Goal: Information Seeking & Learning: Learn about a topic

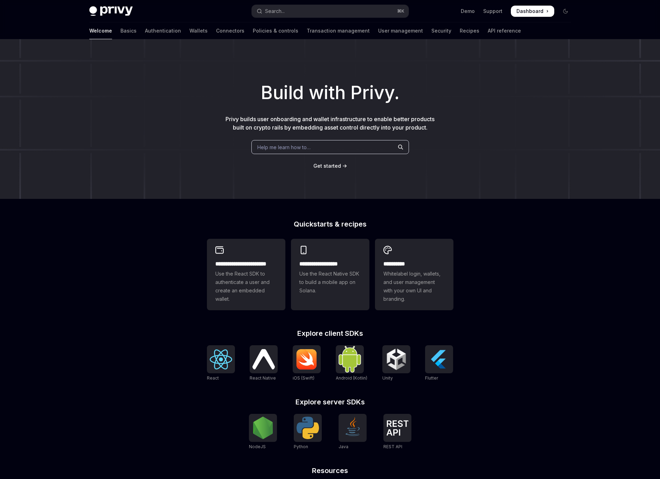
click at [271, 149] on span "Help me learn how to…" at bounding box center [283, 147] width 53 height 7
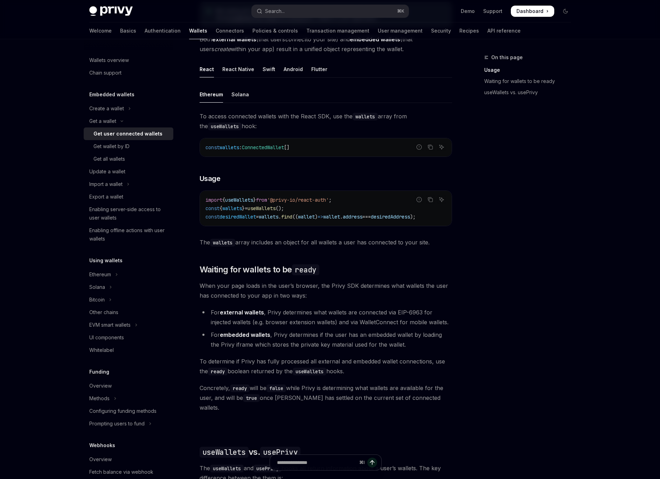
scroll to position [209, 0]
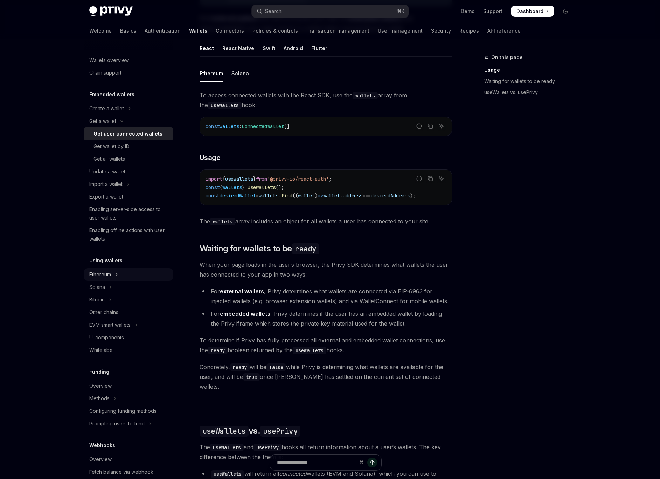
click at [117, 274] on icon "Toggle Ethereum section" at bounding box center [116, 274] width 1 height 2
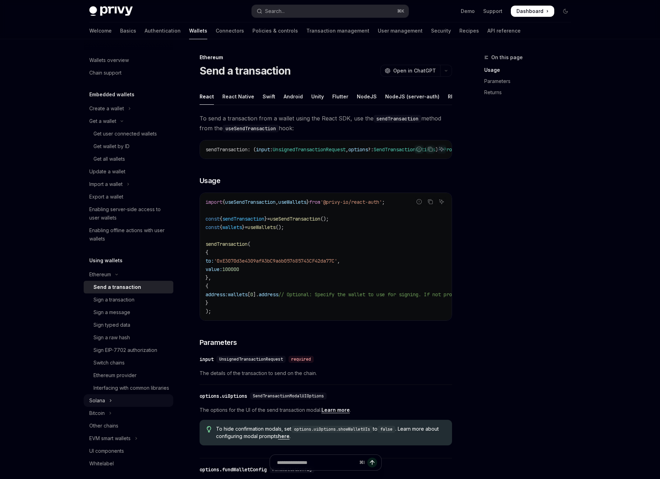
click at [127, 406] on button "Solana" at bounding box center [129, 400] width 90 height 13
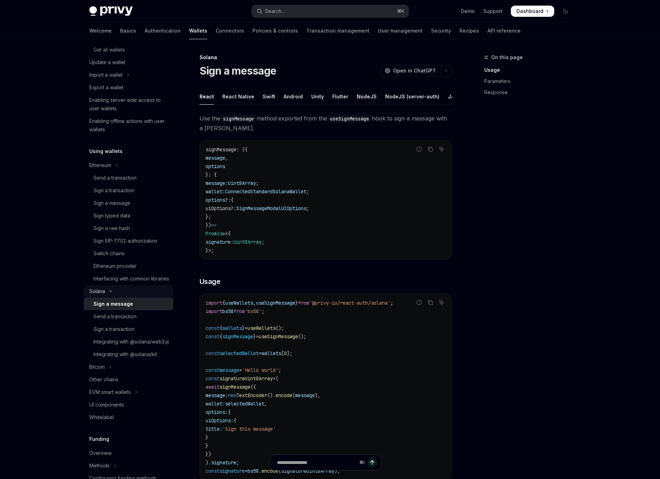
scroll to position [136, 0]
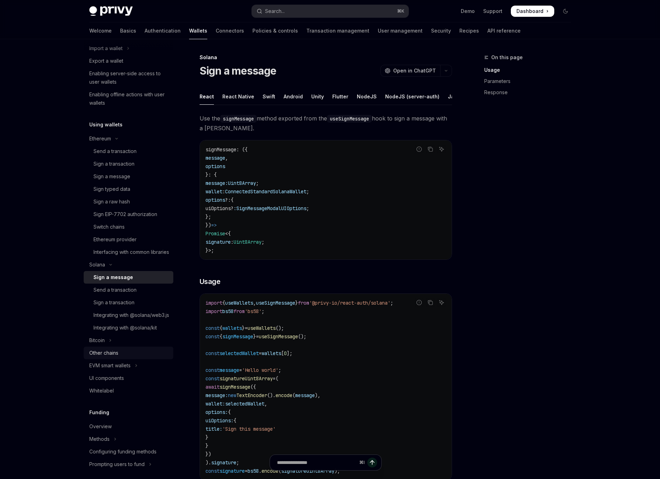
click at [143, 357] on div "Other chains" at bounding box center [129, 353] width 80 height 8
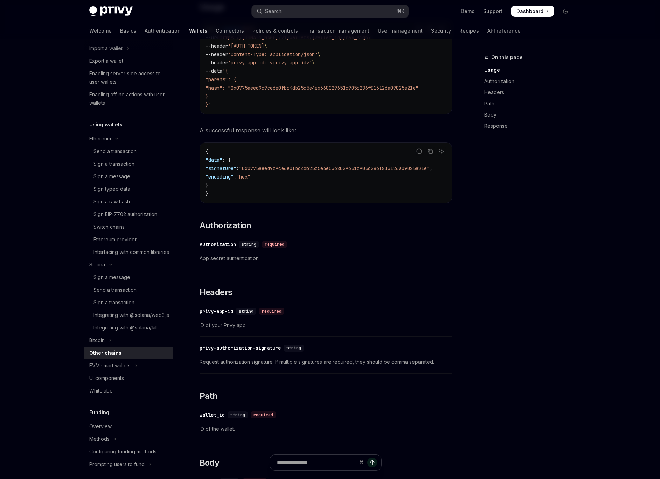
scroll to position [227, 0]
click at [131, 395] on div "Whitelabel" at bounding box center [129, 390] width 80 height 8
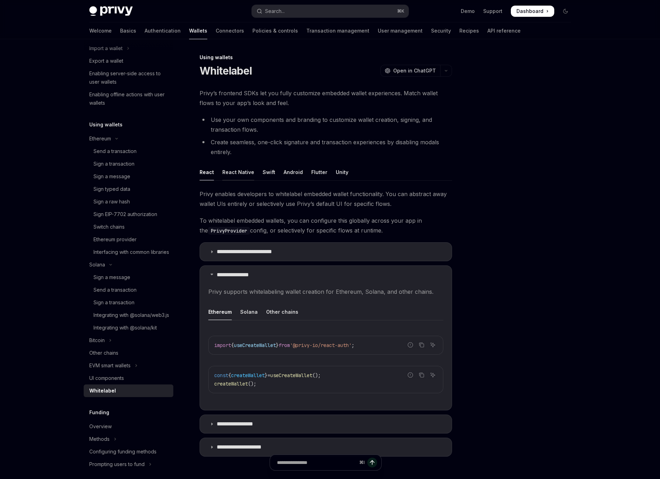
click at [244, 177] on div "React Native" at bounding box center [238, 172] width 32 height 16
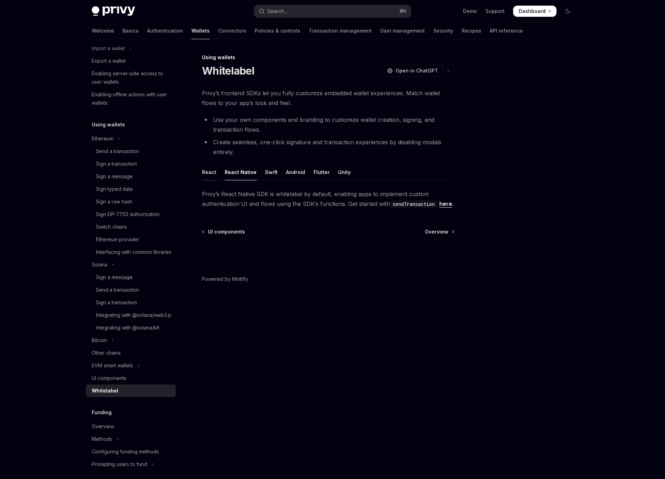
click at [203, 177] on div "React" at bounding box center [209, 172] width 14 height 16
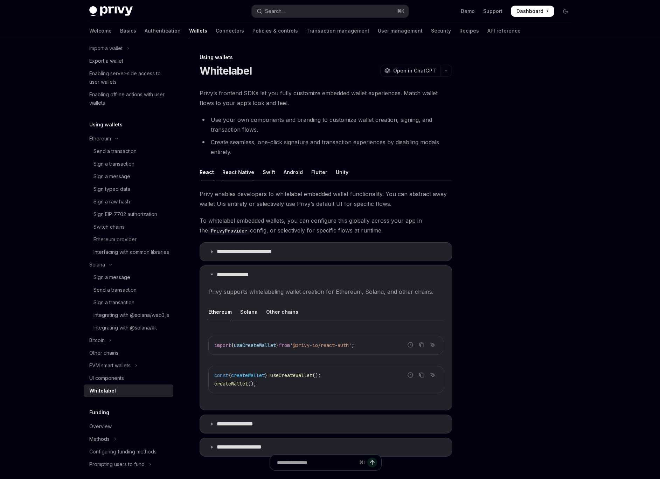
click at [231, 174] on div "React Native" at bounding box center [238, 172] width 32 height 16
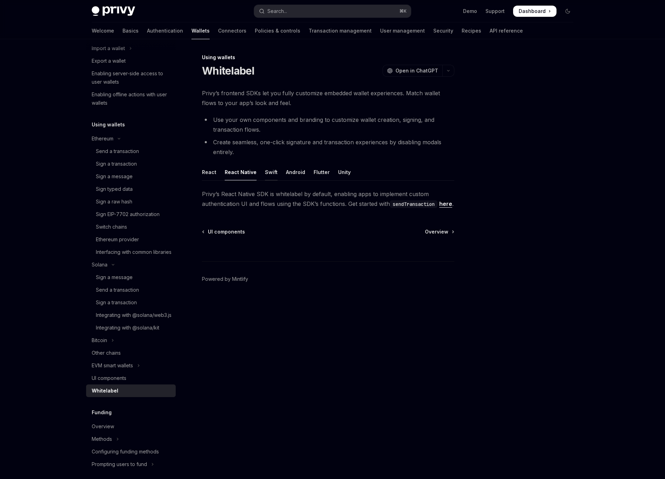
click at [265, 172] on div "Swift" at bounding box center [271, 172] width 13 height 16
click at [293, 172] on div "Android" at bounding box center [295, 172] width 19 height 16
click at [318, 166] on div "Flutter" at bounding box center [322, 172] width 16 height 16
click at [347, 175] on ul "React React Native Swift Android Flutter Unity" at bounding box center [328, 172] width 252 height 17
click at [340, 170] on div "Unity" at bounding box center [344, 172] width 13 height 16
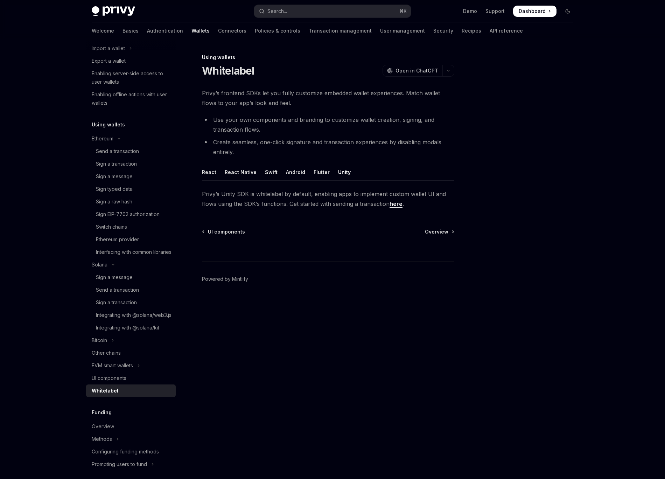
click at [214, 172] on div "React" at bounding box center [209, 172] width 14 height 16
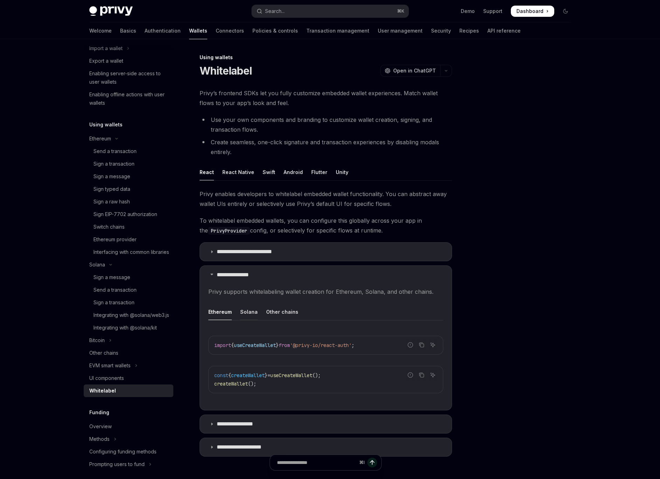
click at [247, 312] on div "Solana" at bounding box center [249, 311] width 18 height 16
click at [273, 308] on div "Other chains" at bounding box center [282, 311] width 32 height 16
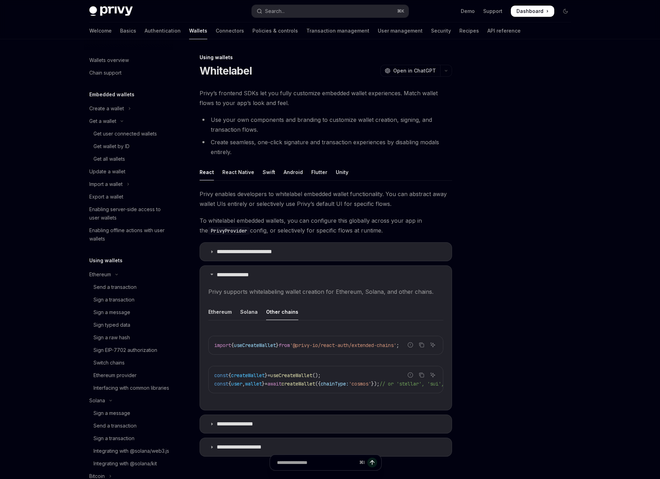
click at [568, 207] on div at bounding box center [523, 266] width 106 height 426
click at [539, 138] on div at bounding box center [523, 266] width 106 height 426
click at [568, 8] on button "Toggle dark mode" at bounding box center [565, 11] width 11 height 11
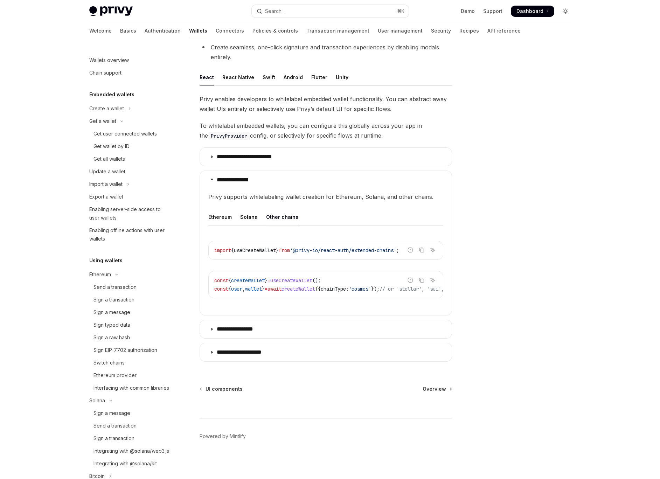
scroll to position [98, 0]
click at [567, 7] on button "Toggle dark mode" at bounding box center [565, 11] width 11 height 11
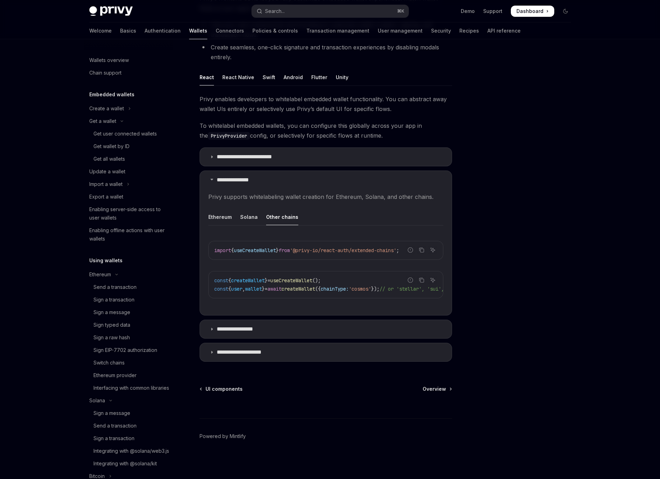
click at [550, 246] on div at bounding box center [523, 266] width 106 height 426
click at [562, 195] on div at bounding box center [523, 266] width 106 height 426
click at [527, 104] on div at bounding box center [523, 266] width 106 height 426
click at [523, 79] on div at bounding box center [523, 266] width 106 height 426
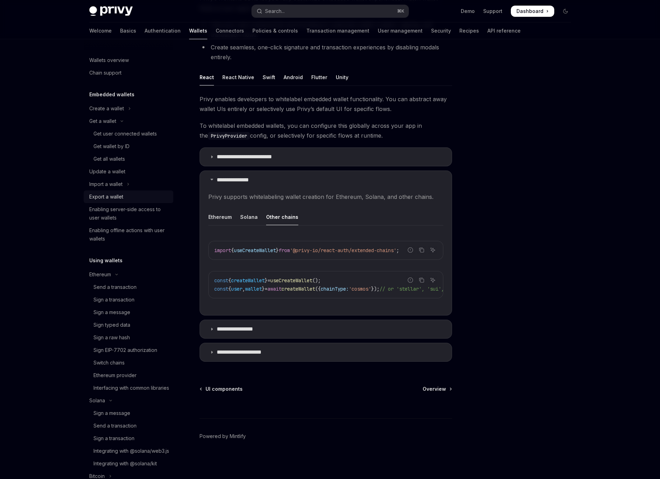
click at [123, 199] on div "Export a wallet" at bounding box center [106, 197] width 34 height 8
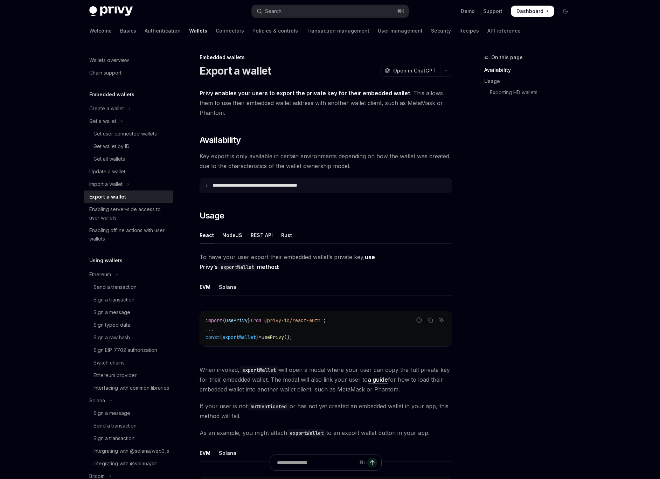
click at [360, 184] on summary "**********" at bounding box center [326, 185] width 252 height 15
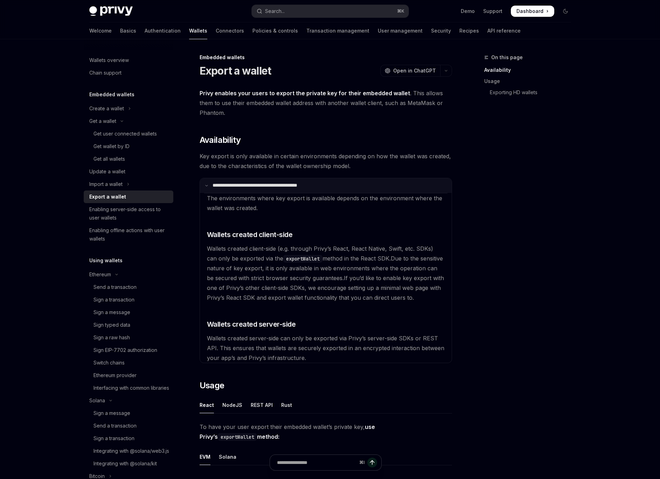
click at [360, 184] on summary "**********" at bounding box center [326, 185] width 252 height 15
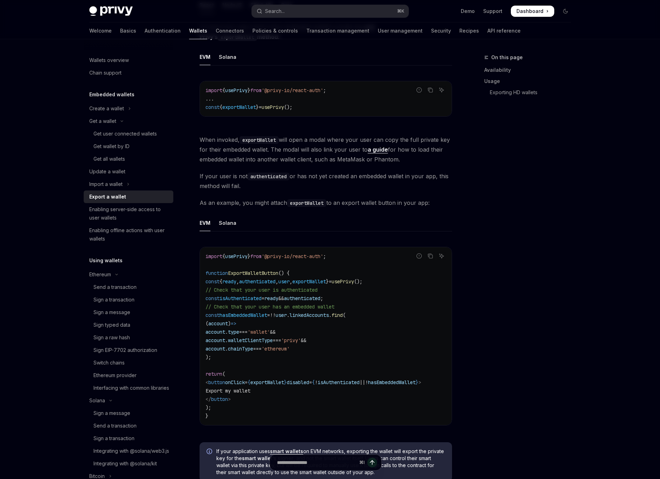
scroll to position [239, 0]
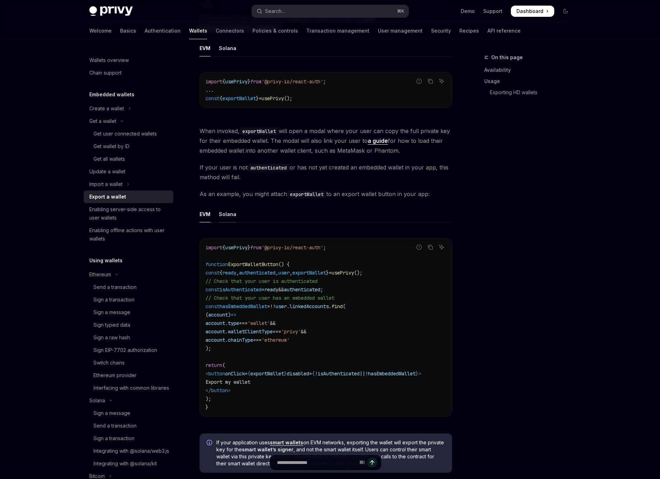
click at [219, 215] on div "Solana" at bounding box center [228, 214] width 18 height 16
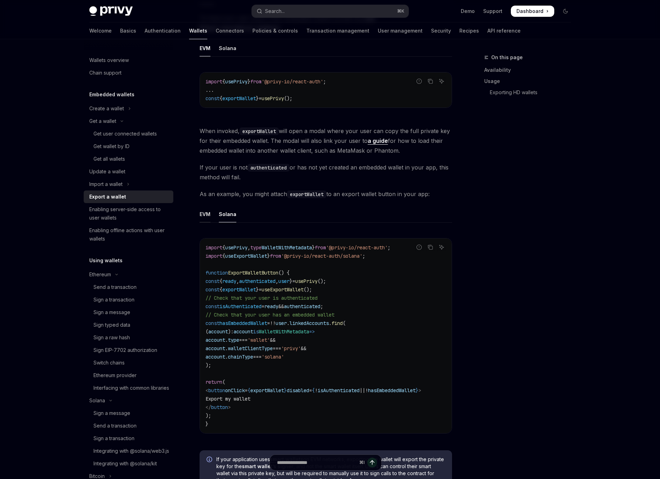
click at [205, 215] on div "EVM" at bounding box center [205, 214] width 11 height 16
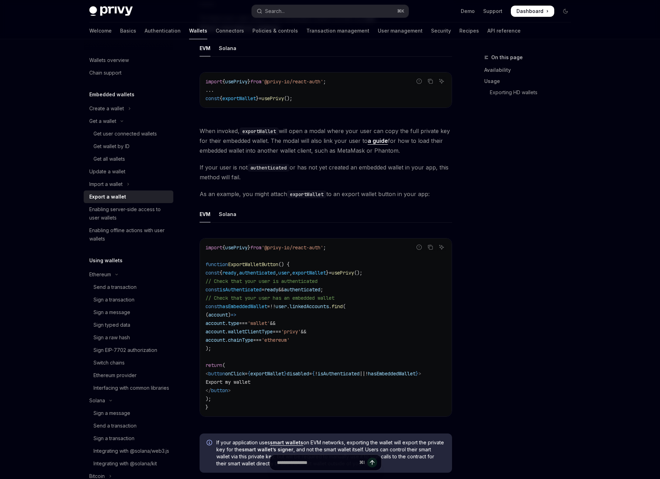
click at [487, 339] on div "On this page Availability Usage Exporting HD wallets" at bounding box center [523, 266] width 106 height 426
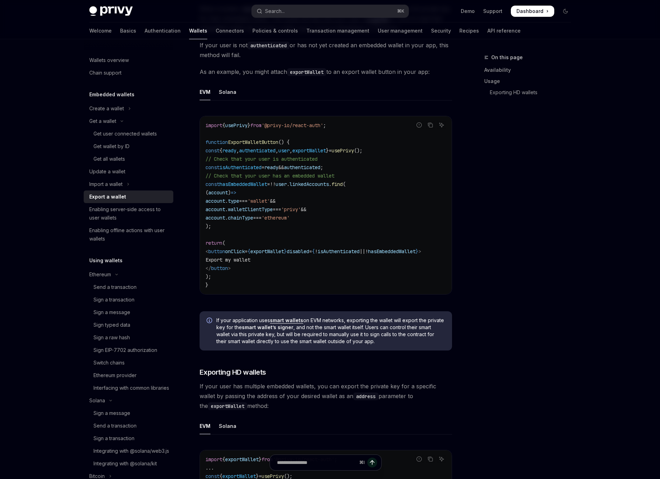
scroll to position [367, 0]
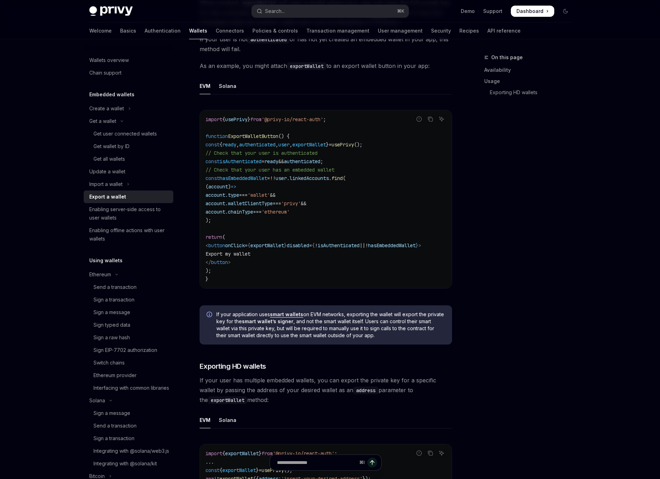
click at [598, 245] on div "Skip to main content Privy Docs home page Search... ⌘ K Demo Support Dashboard …" at bounding box center [330, 144] width 660 height 1022
click at [579, 138] on div "Wallets overview Chain support Embedded wallets Create a wallet Get a wallet Ge…" at bounding box center [329, 163] width 515 height 983
click at [430, 191] on code "import { usePrivy } from '@privy-io/react-auth' ; function ExportWalletButton (…" at bounding box center [325, 199] width 240 height 168
click at [27, 348] on div "Skip to main content Privy Docs home page Search... ⌘ K Demo Support Dashboard …" at bounding box center [330, 144] width 660 height 1022
drag, startPoint x: 27, startPoint y: 348, endPoint x: 34, endPoint y: 246, distance: 102.5
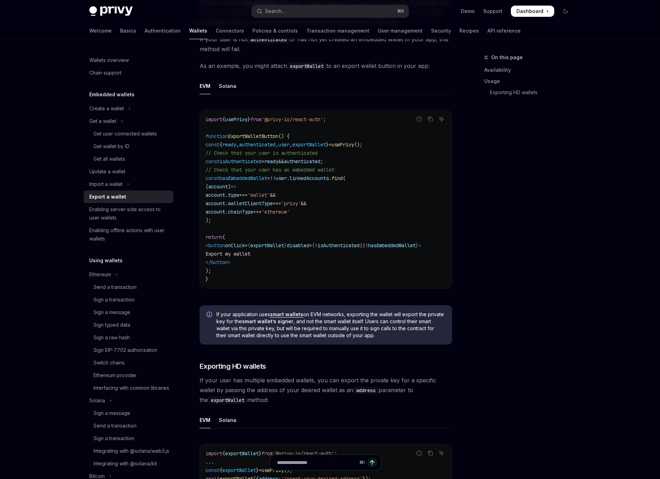
click at [38, 198] on div "Skip to main content Privy Docs home page Search... ⌘ K Demo Support Dashboard …" at bounding box center [330, 144] width 660 height 1022
click at [527, 356] on div "On this page Availability Usage Exporting HD wallets" at bounding box center [523, 266] width 106 height 426
click at [354, 143] on span "usePrivy" at bounding box center [342, 144] width 22 height 6
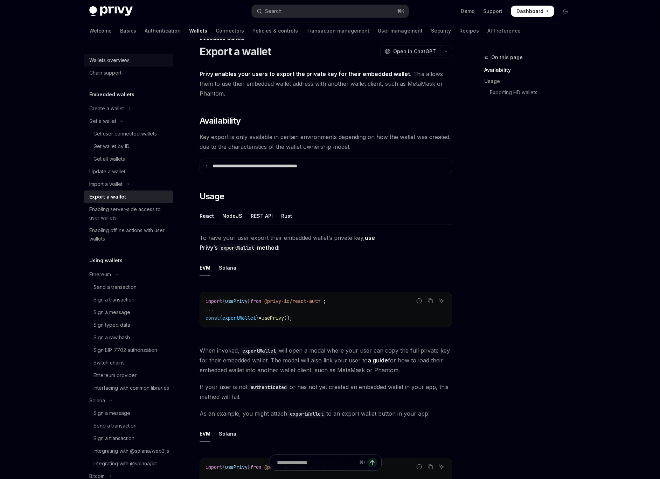
scroll to position [10, 0]
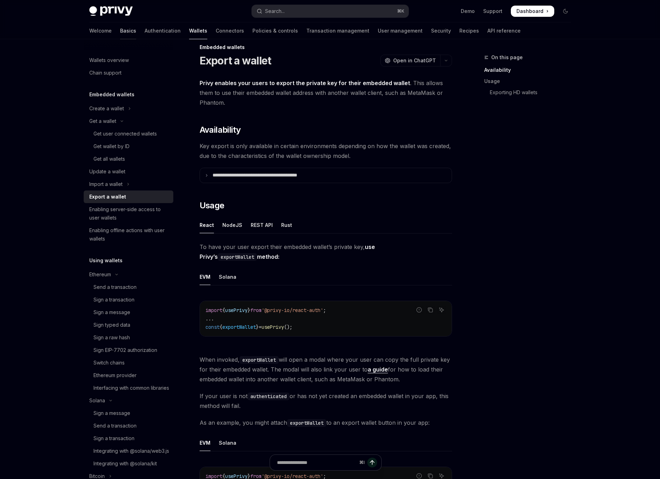
click at [120, 33] on link "Basics" at bounding box center [128, 30] width 16 height 17
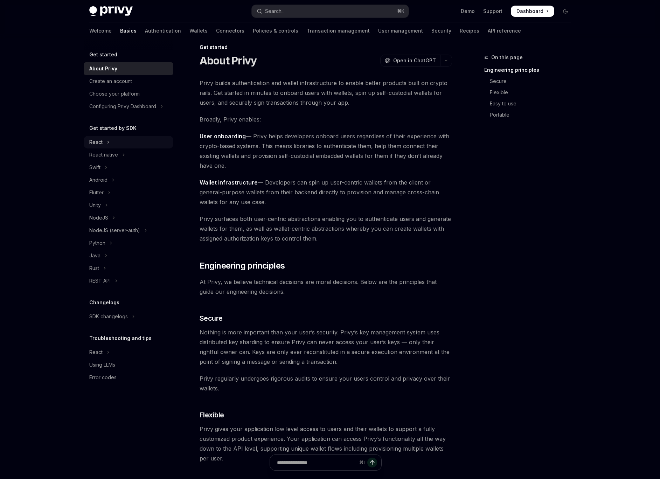
click at [111, 145] on button "React" at bounding box center [129, 142] width 90 height 13
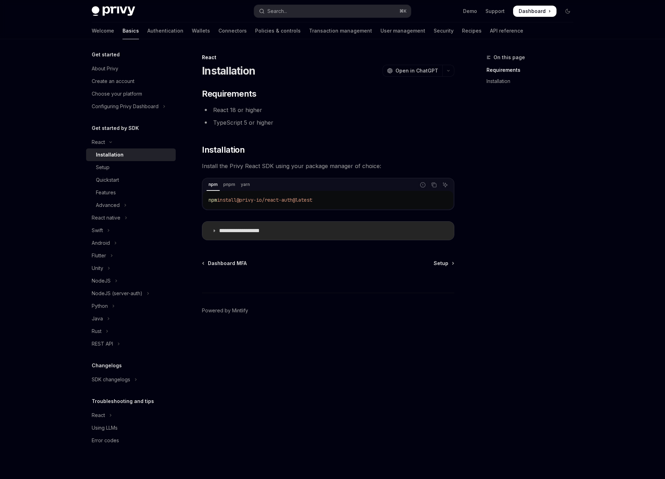
click at [214, 230] on icon at bounding box center [214, 231] width 4 height 4
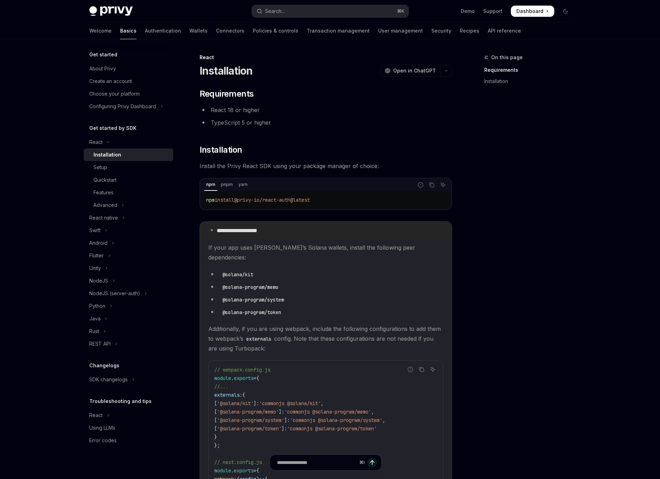
click at [214, 230] on summary "**********" at bounding box center [326, 231] width 252 height 18
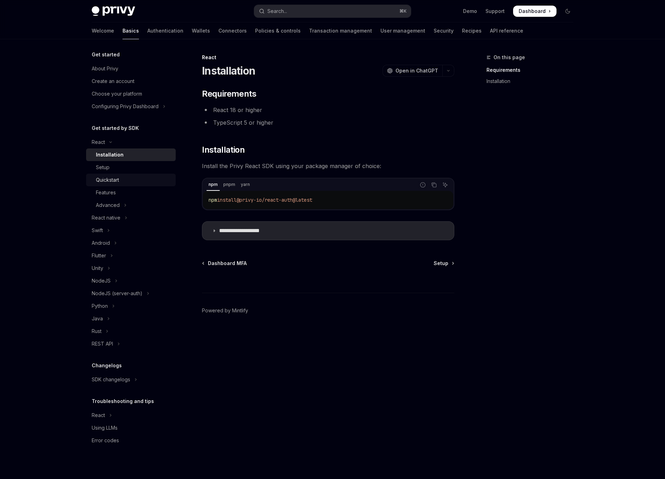
click at [117, 176] on div "Quickstart" at bounding box center [107, 180] width 23 height 8
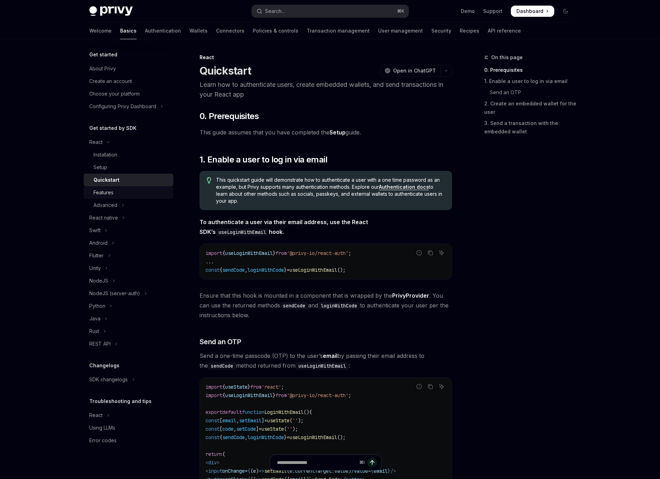
click at [115, 194] on div "Features" at bounding box center [131, 192] width 76 height 8
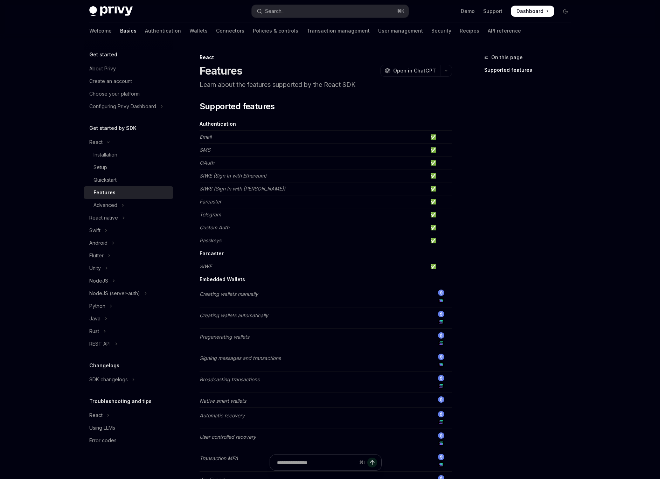
click at [277, 254] on td "Farcaster" at bounding box center [314, 253] width 228 height 13
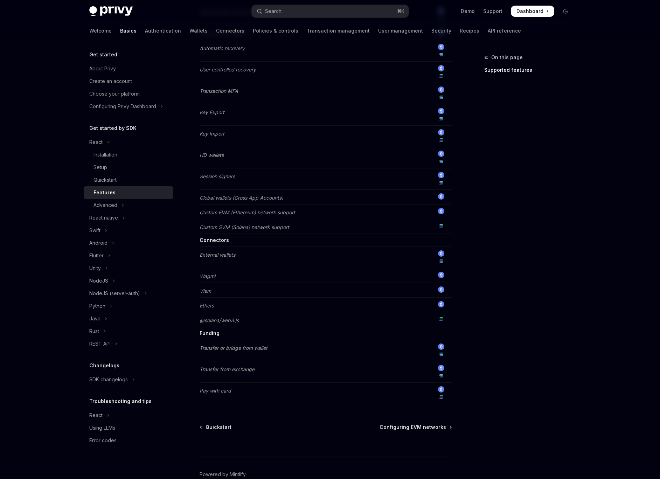
scroll to position [361, 0]
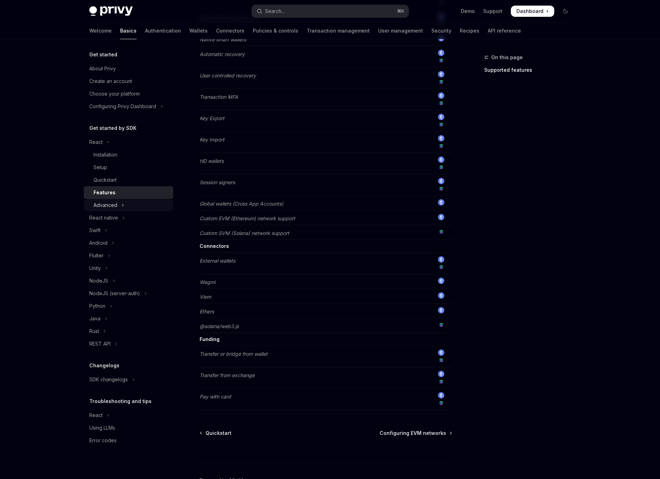
click at [148, 206] on button "Advanced" at bounding box center [129, 205] width 90 height 13
type textarea "*"
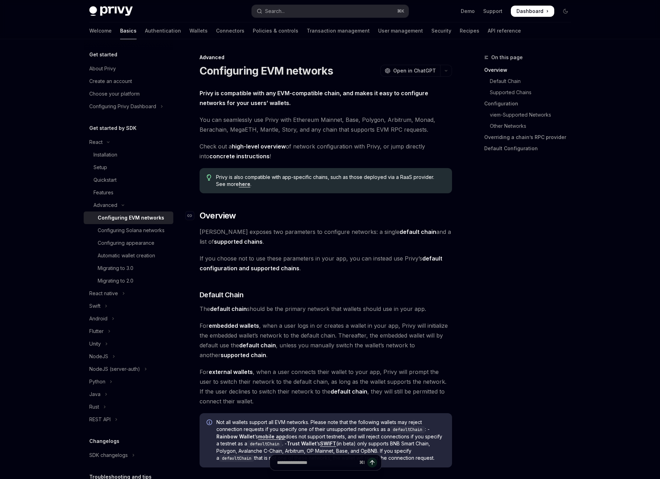
click at [330, 216] on h2 "​ Overview" at bounding box center [326, 215] width 252 height 11
